Goal: Check status: Check status

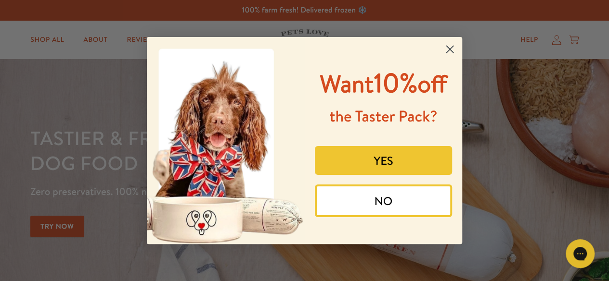
click at [452, 48] on circle "Close dialog" at bounding box center [450, 49] width 16 height 16
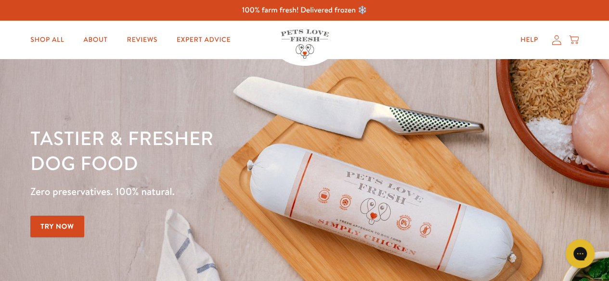
click at [555, 41] on icon at bounding box center [555, 40] width 9 height 10
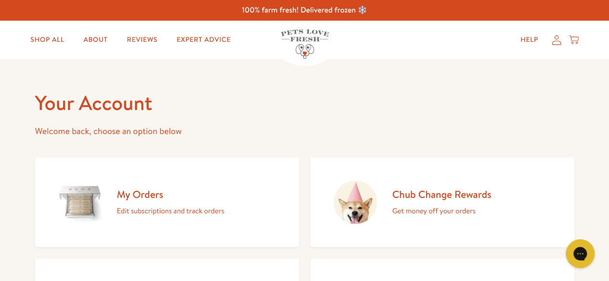
click at [131, 192] on h2 "My Orders" at bounding box center [170, 194] width 107 height 13
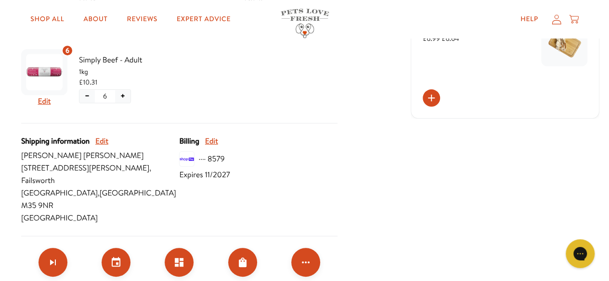
scroll to position [378, 0]
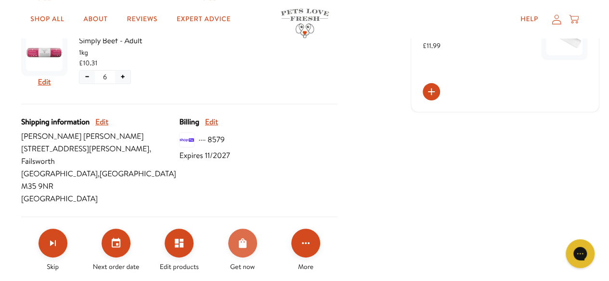
click at [240, 239] on icon "Order Now" at bounding box center [243, 244] width 8 height 10
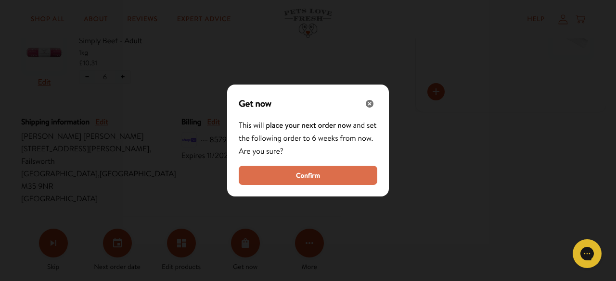
click at [310, 177] on span "Confirm" at bounding box center [308, 175] width 24 height 11
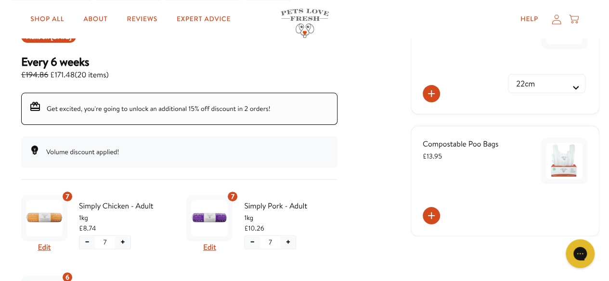
scroll to position [0, 0]
